Goal: Task Accomplishment & Management: Use online tool/utility

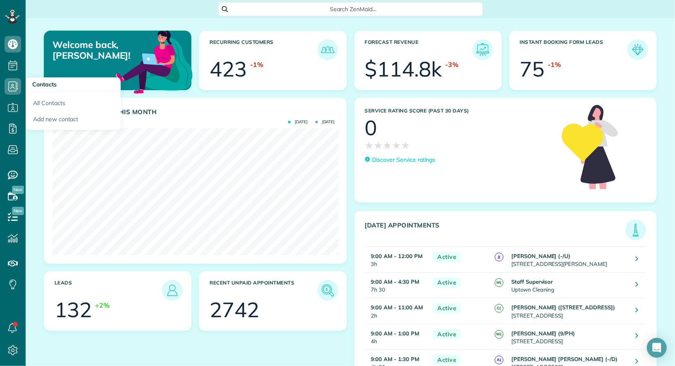
scroll to position [126, 286]
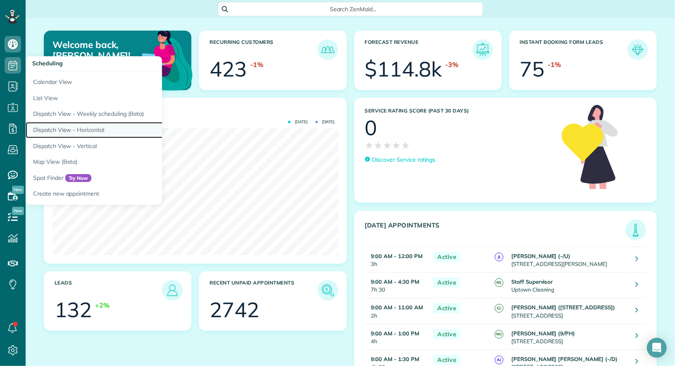
click at [74, 131] on link "Dispatch View - Horizontal" at bounding box center [129, 130] width 207 height 16
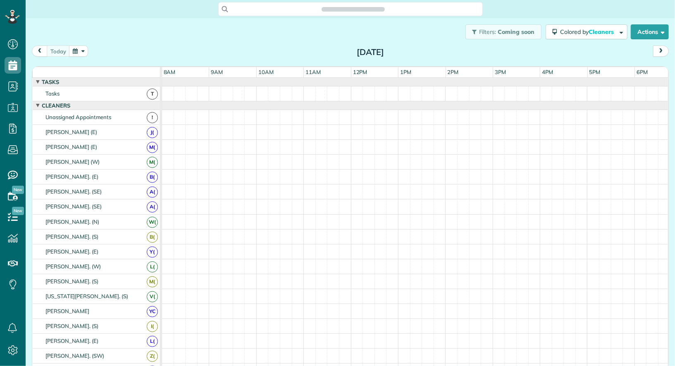
scroll to position [3, 3]
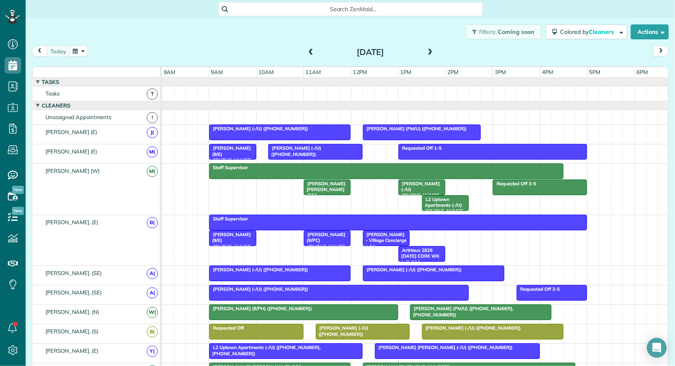
click at [432, 52] on span at bounding box center [430, 52] width 9 height 7
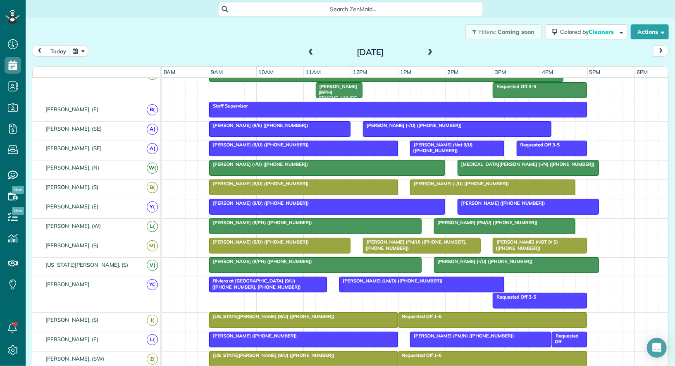
scroll to position [0, 0]
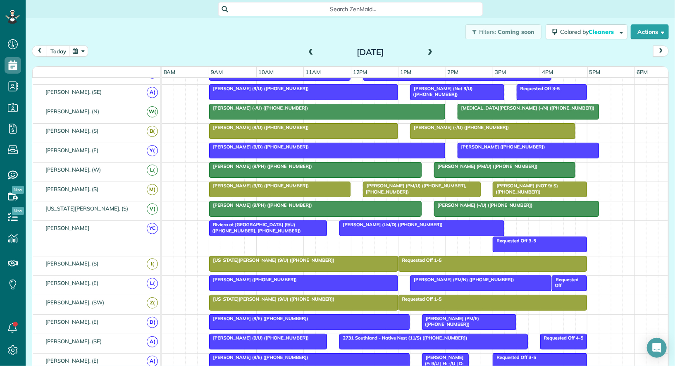
click at [304, 165] on div "Susan Brower (9/PH) (+12142283886)" at bounding box center [315, 166] width 207 height 6
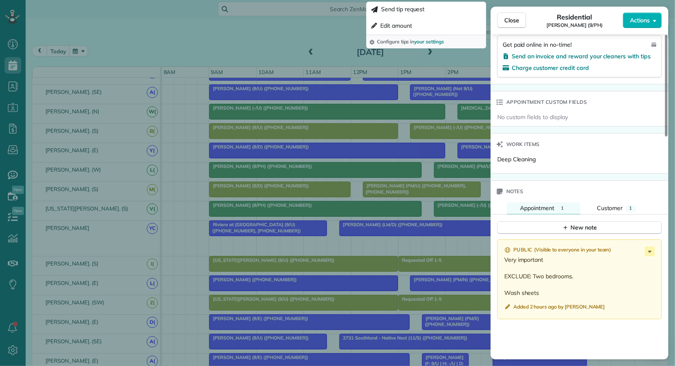
scroll to position [544, 0]
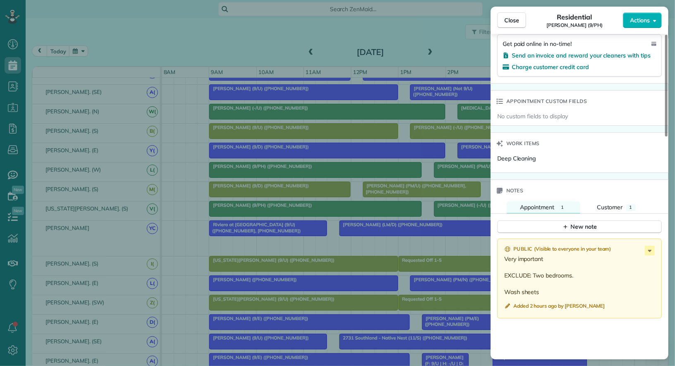
click at [602, 214] on div "New note" at bounding box center [579, 224] width 178 height 20
click at [605, 203] on span "Customer" at bounding box center [610, 206] width 26 height 7
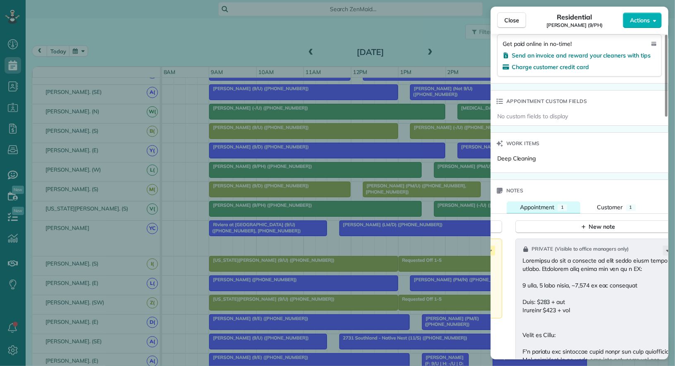
click at [540, 204] on span "Appointment" at bounding box center [537, 206] width 34 height 7
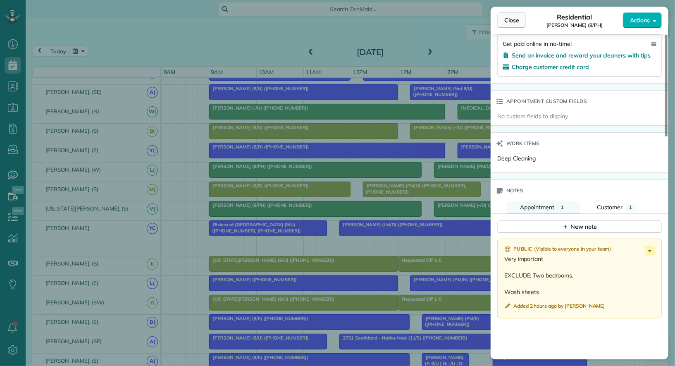
click at [517, 25] on button "Close" at bounding box center [511, 20] width 29 height 16
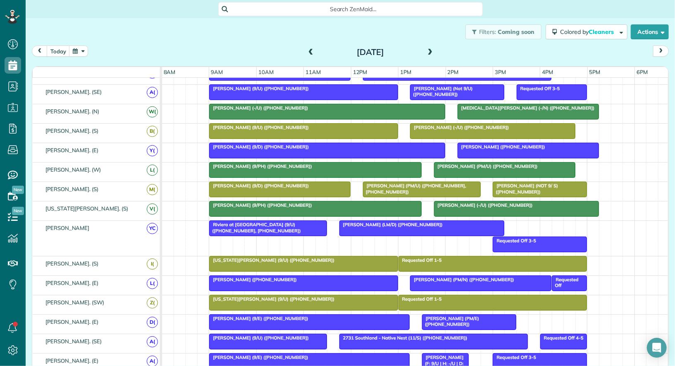
click at [275, 165] on span "Susan Brower (9/PH) (+12142283886)" at bounding box center [261, 166] width 104 height 6
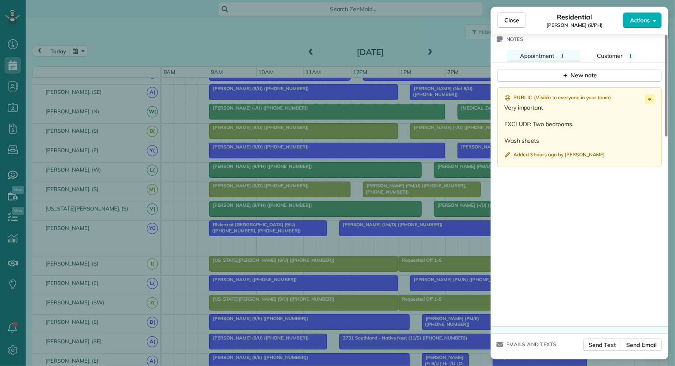
scroll to position [695, 0]
click at [514, 21] on span "Close" at bounding box center [511, 20] width 15 height 8
